Goal: Complete application form

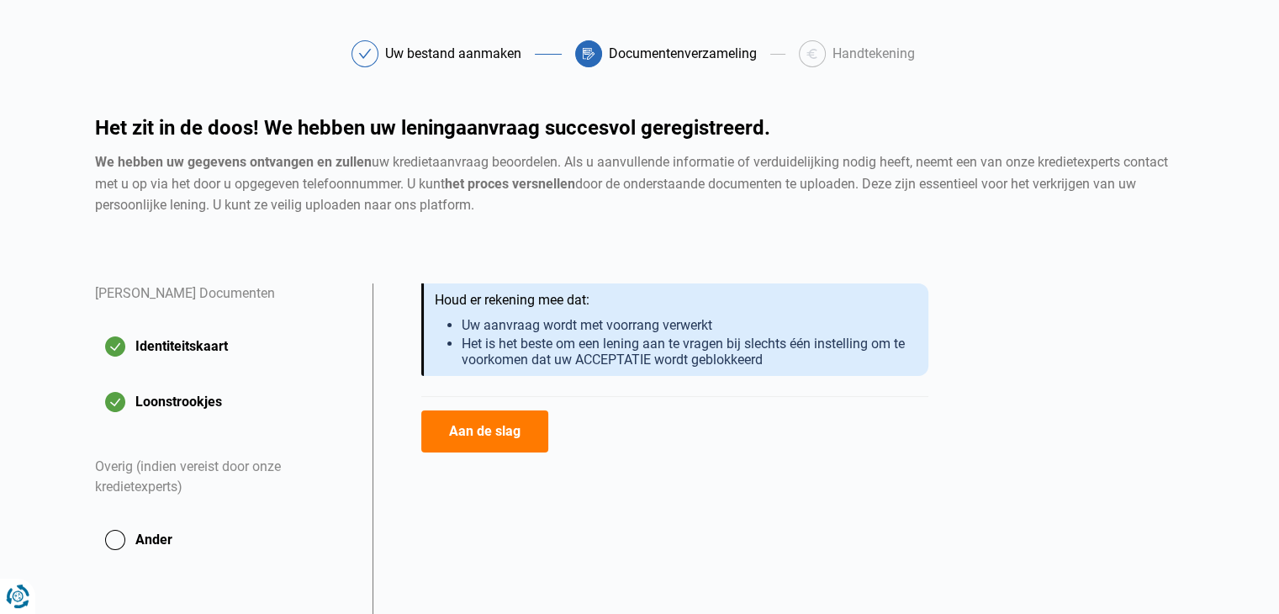
scroll to position [29, 0]
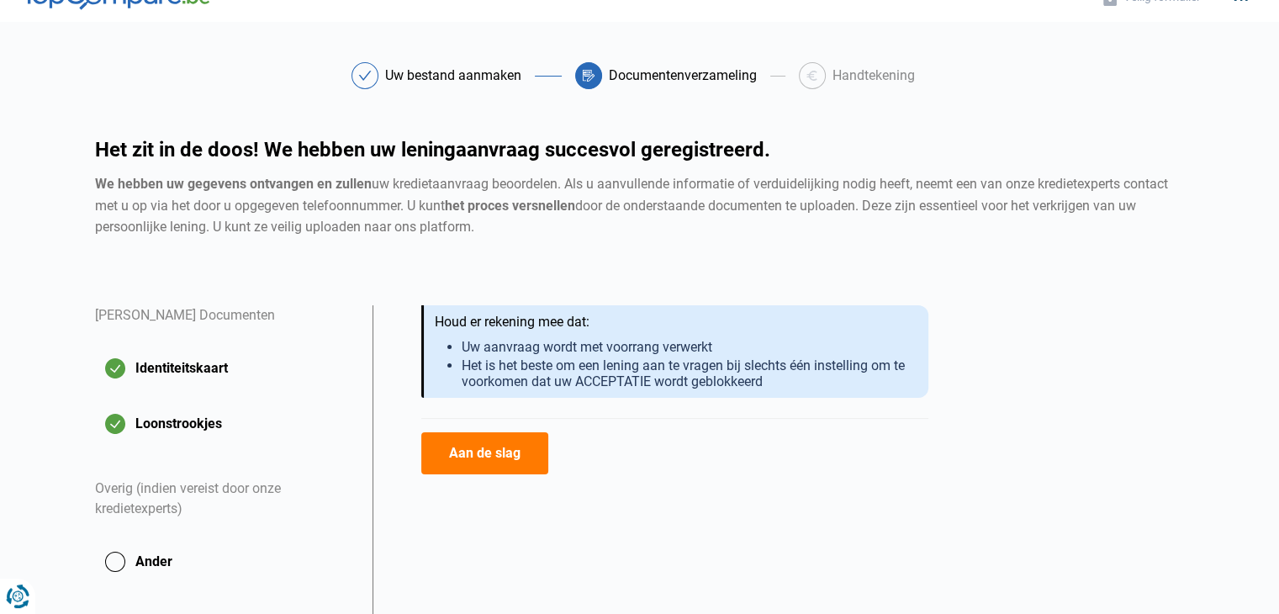
click at [494, 456] on font "Aan de slag" at bounding box center [484, 453] width 71 height 16
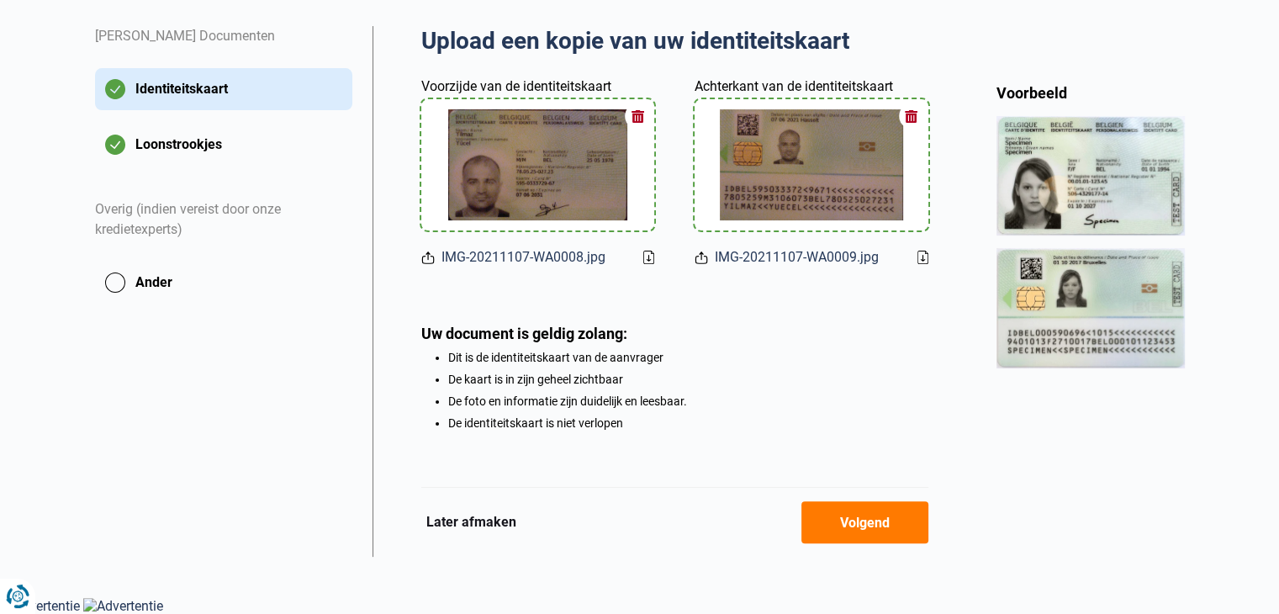
scroll to position [310, 0]
click at [889, 525] on font "Volgend" at bounding box center [865, 523] width 50 height 16
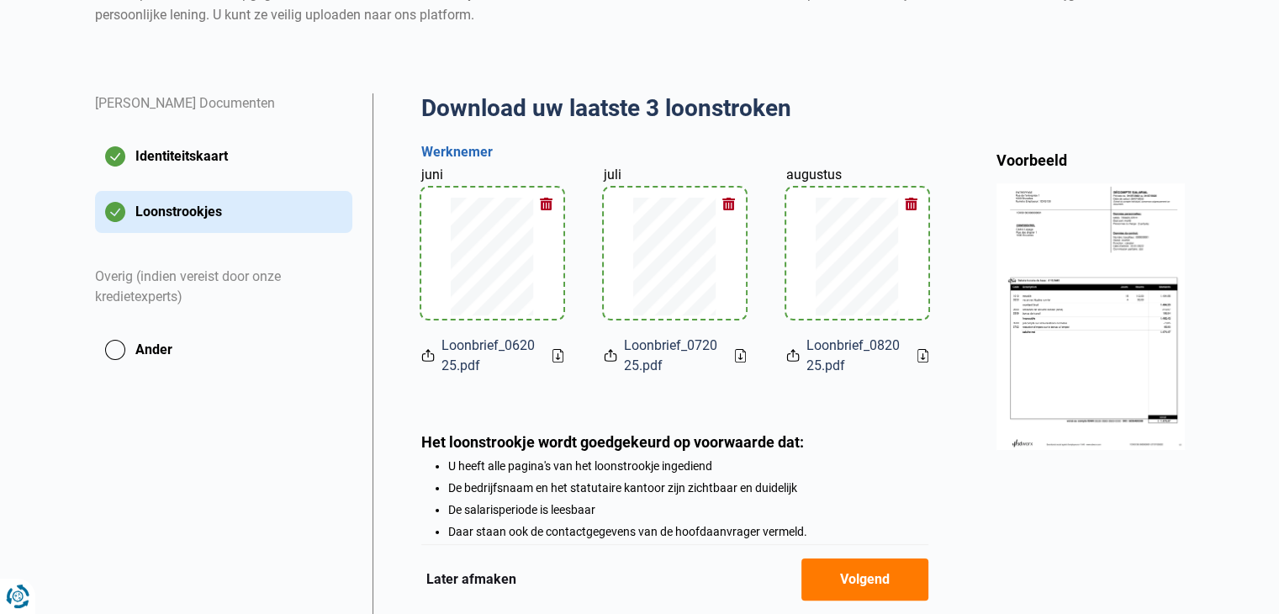
scroll to position [252, 0]
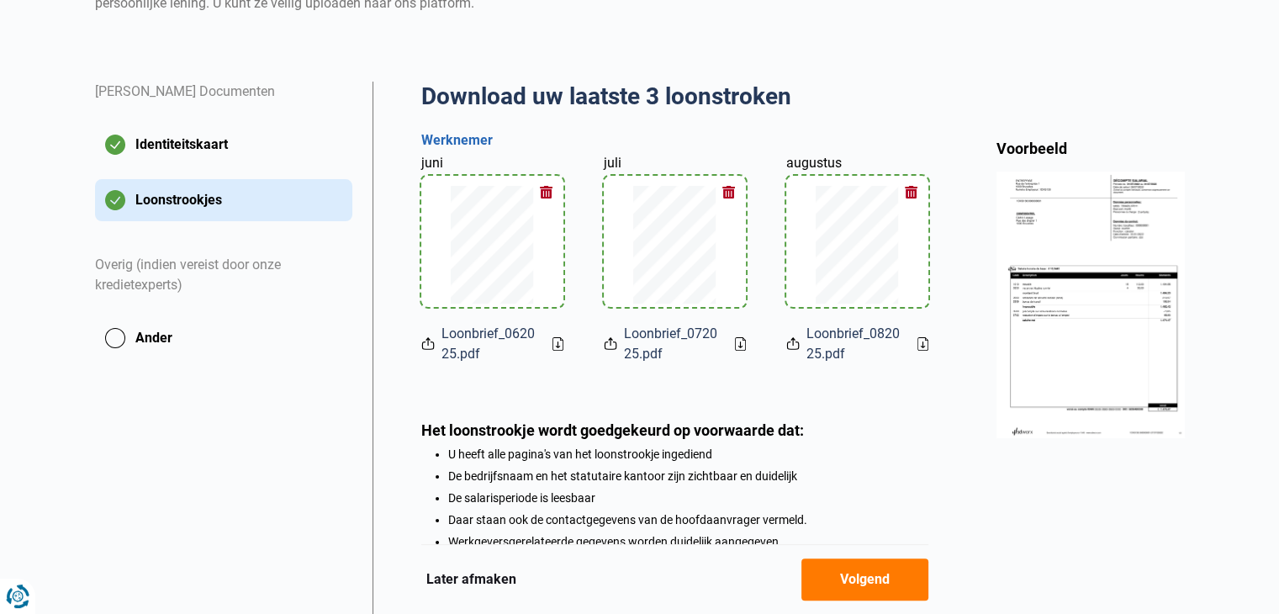
click at [874, 580] on font "Volgend" at bounding box center [865, 580] width 50 height 16
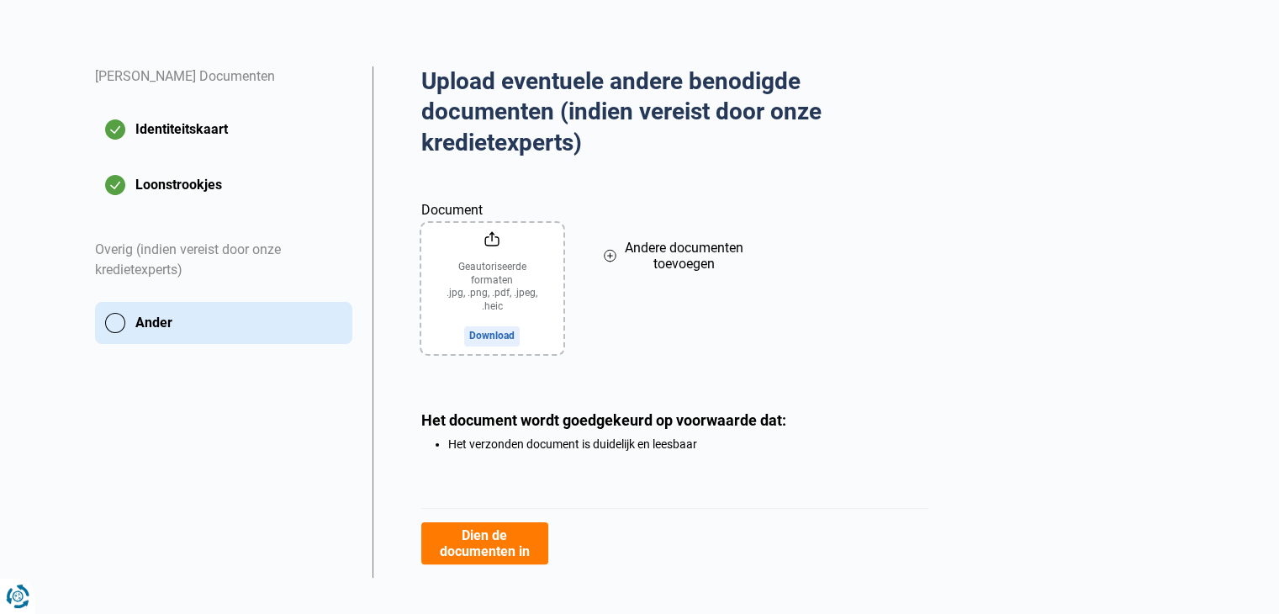
scroll to position [289, 0]
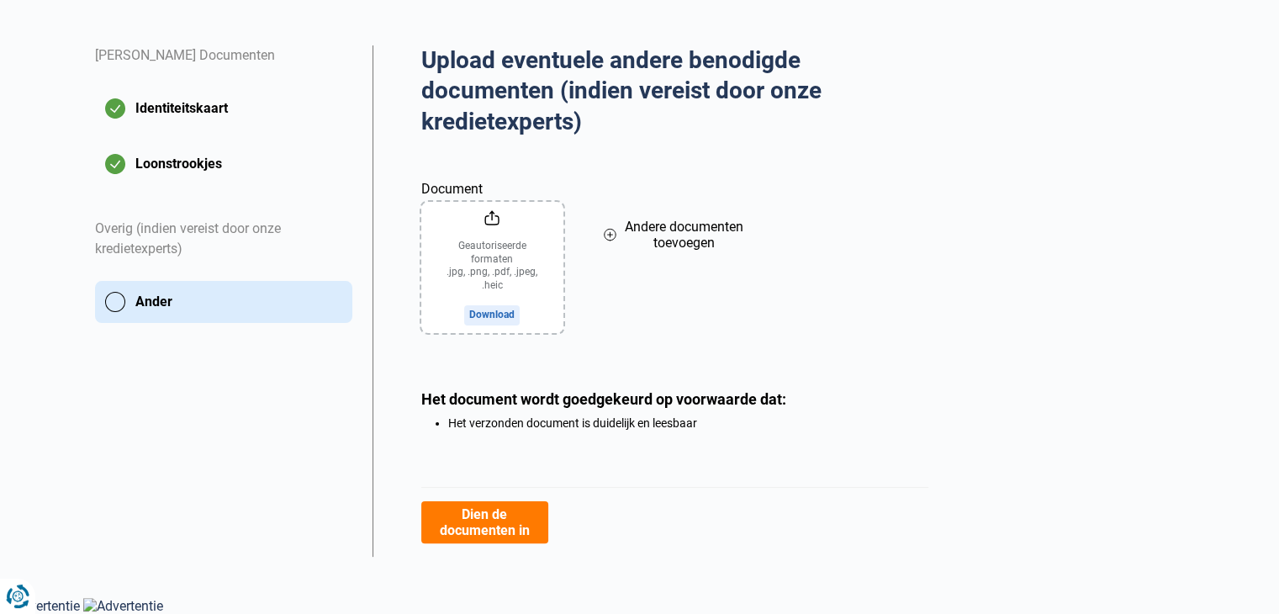
click at [511, 519] on font "Dien de documenten in" at bounding box center [484, 522] width 117 height 32
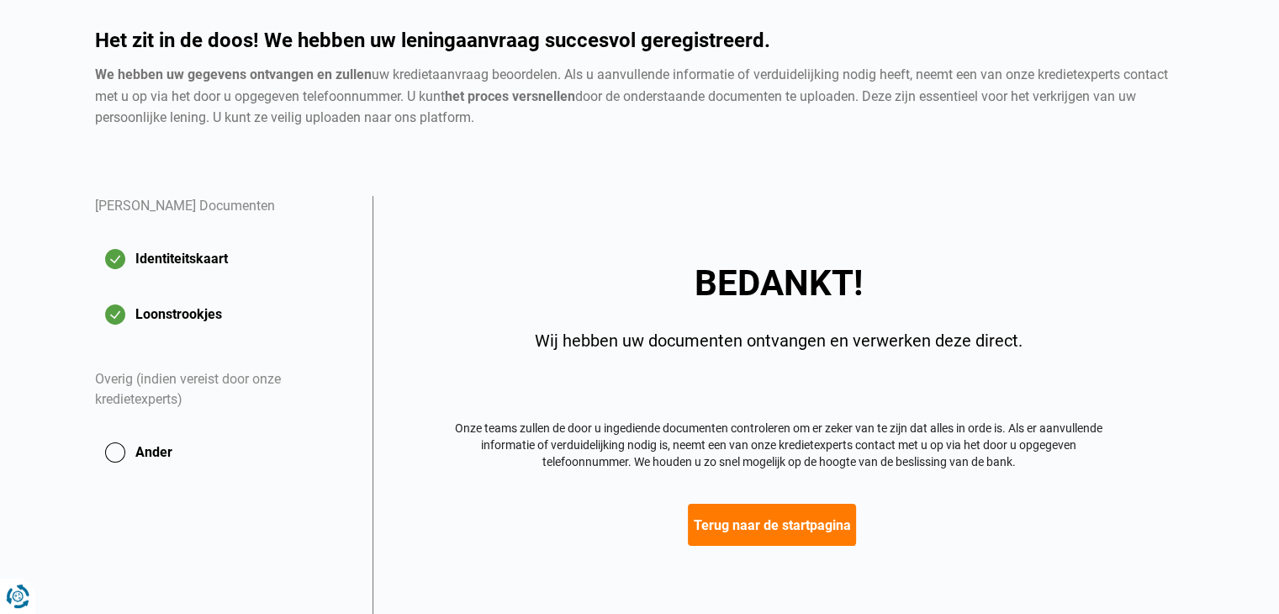
scroll to position [197, 0]
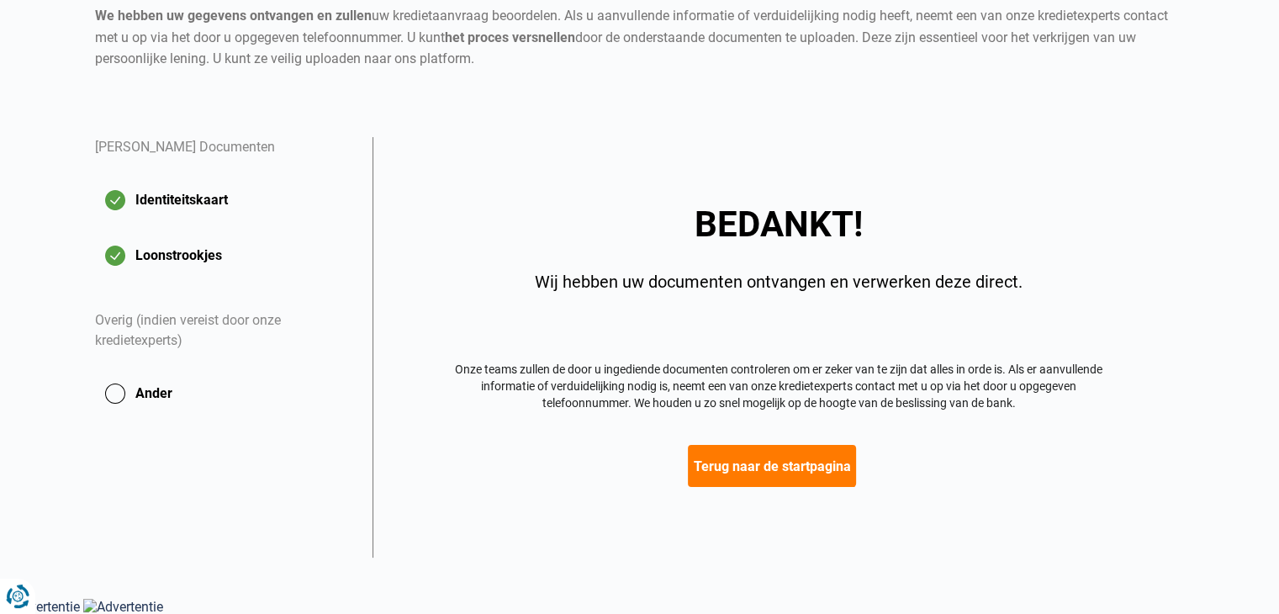
click at [816, 465] on font "Terug naar de startpagina" at bounding box center [771, 466] width 157 height 16
